Goal: Navigation & Orientation: Find specific page/section

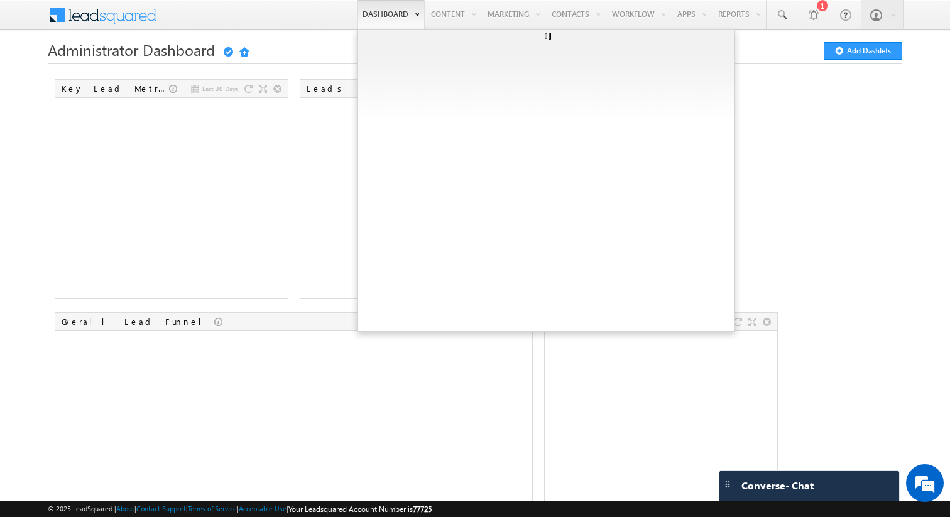
click at [651, 149] on ul at bounding box center [546, 180] width 378 height 303
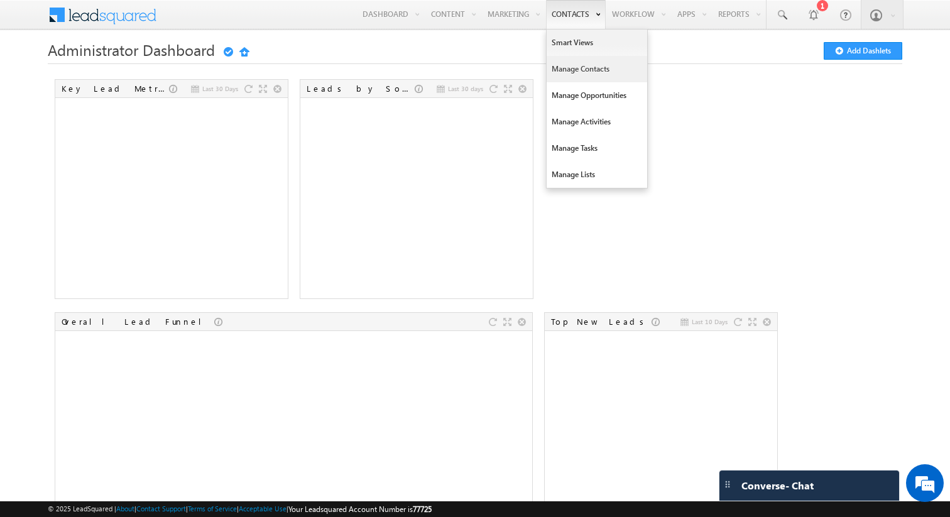
click at [567, 67] on link "Manage Contacts" at bounding box center [597, 69] width 101 height 26
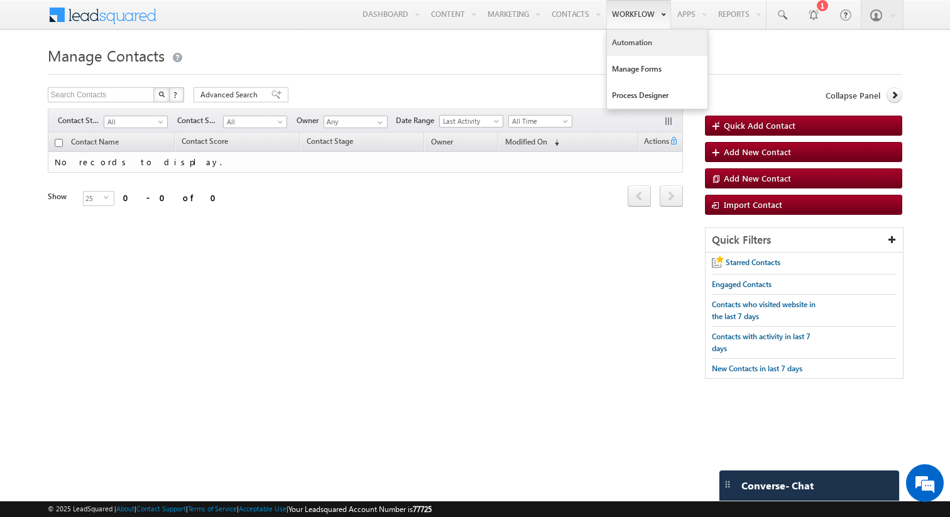
click at [633, 46] on link "Automation" at bounding box center [657, 43] width 101 height 26
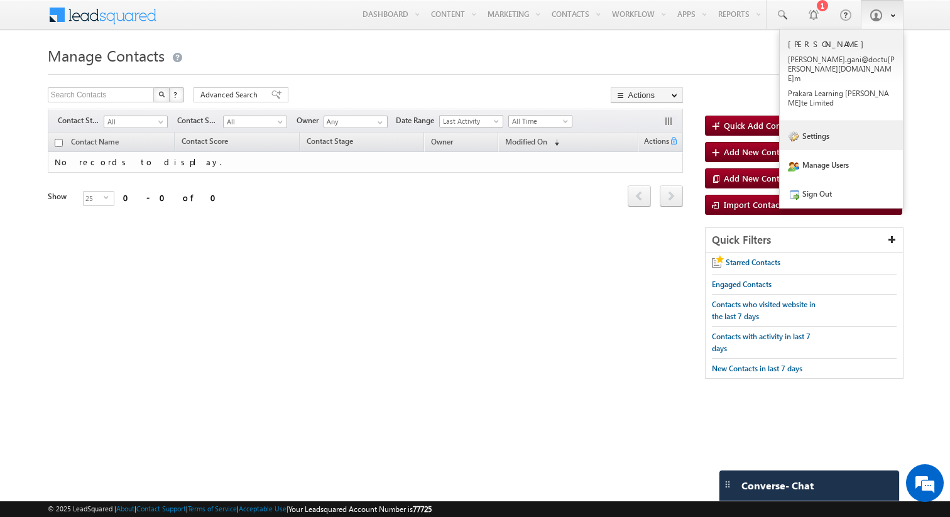
click at [830, 121] on link "Settings" at bounding box center [841, 135] width 123 height 29
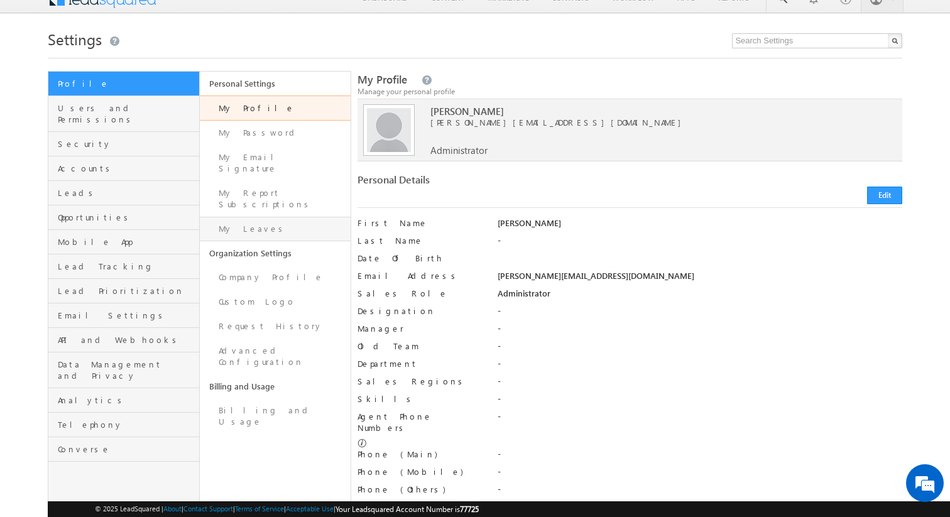
scroll to position [19, 0]
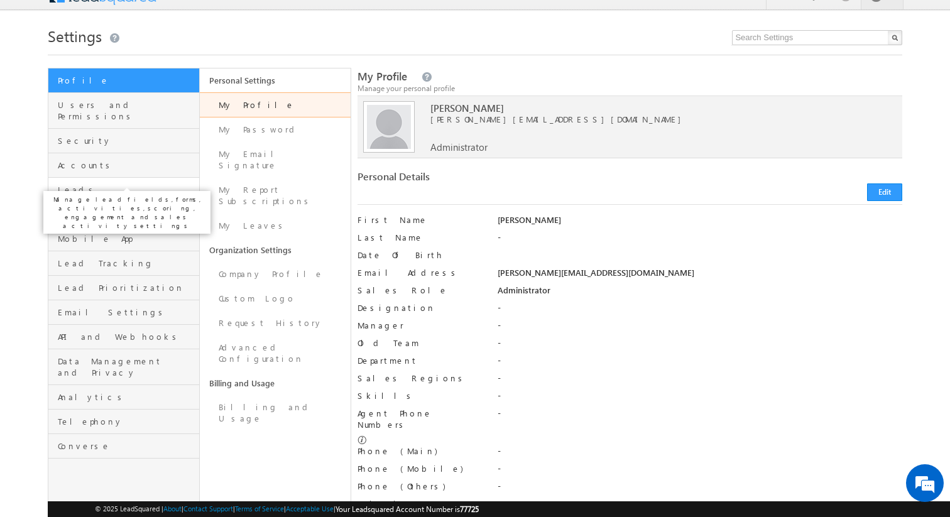
click at [70, 184] on span "Leads" at bounding box center [127, 189] width 138 height 11
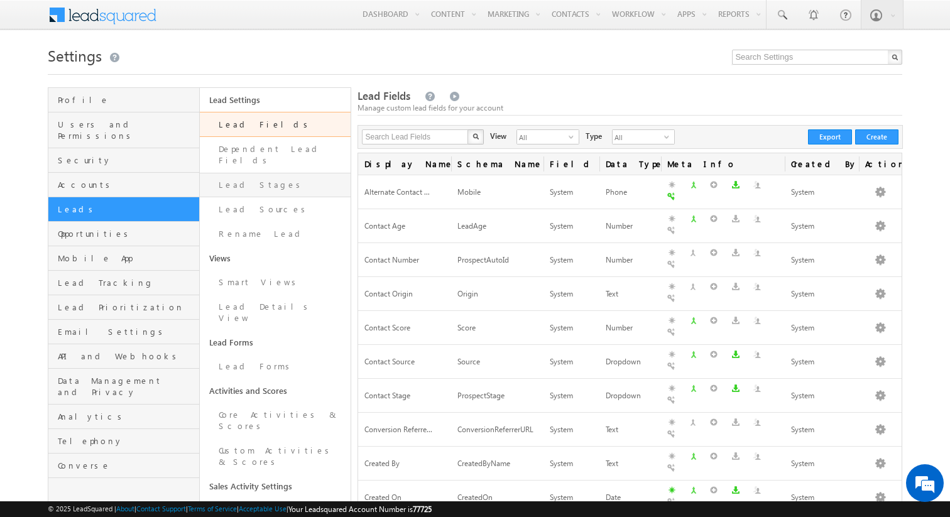
click at [244, 178] on link "Lead Stages" at bounding box center [275, 185] width 151 height 24
